Goal: Task Accomplishment & Management: Manage account settings

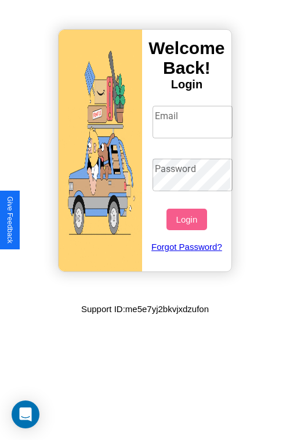
click at [194, 121] on input "Email" at bounding box center [193, 122] width 81 height 33
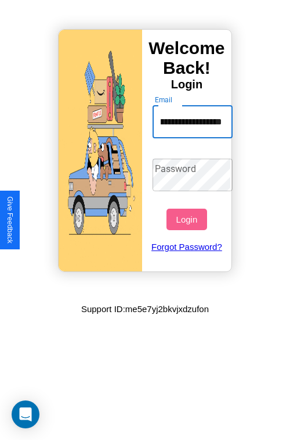
scroll to position [0, 38]
type input "**********"
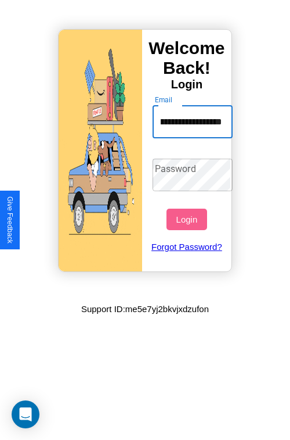
scroll to position [0, 0]
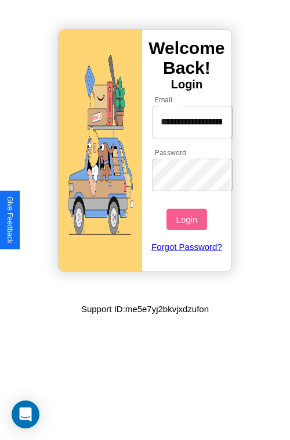
click at [188, 219] on button "Login" at bounding box center [187, 219] width 40 height 21
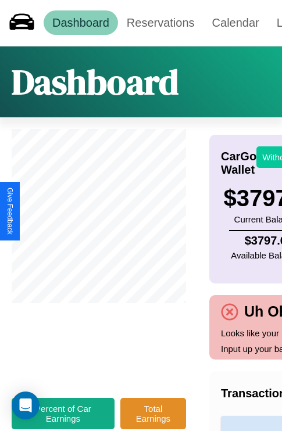
click at [273, 157] on button "Withdraw" at bounding box center [280, 156] width 48 height 21
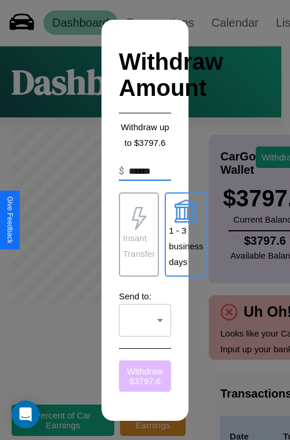
click at [145, 375] on button "Withdraw $ 3797.6" at bounding box center [145, 375] width 52 height 31
